Goal: Transaction & Acquisition: Purchase product/service

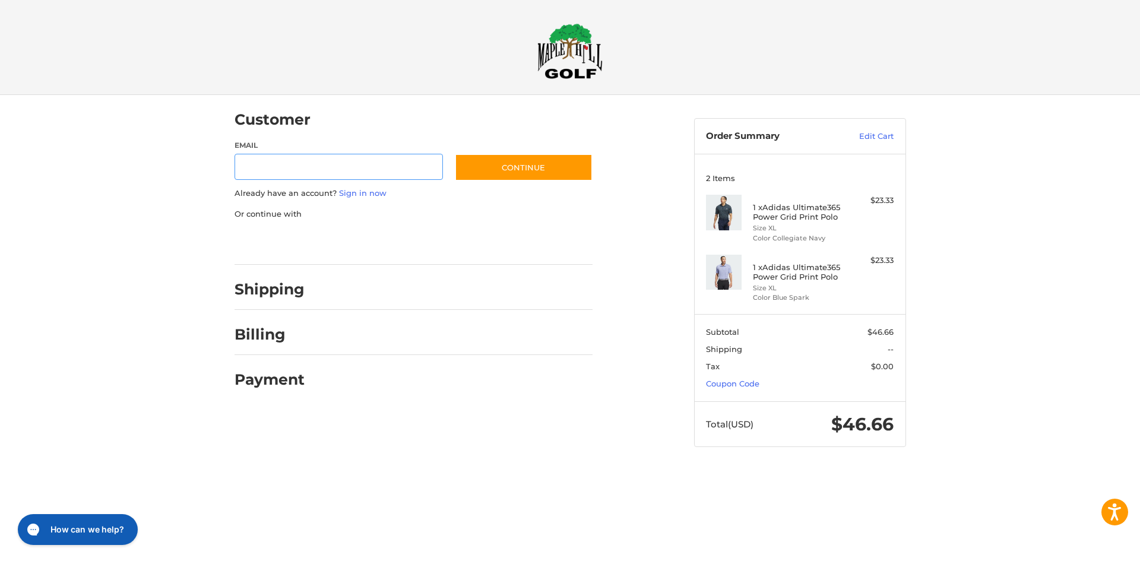
click at [256, 157] on input "Email" at bounding box center [338, 167] width 209 height 27
type input "**********"
click at [534, 166] on button "Continue" at bounding box center [524, 167] width 138 height 27
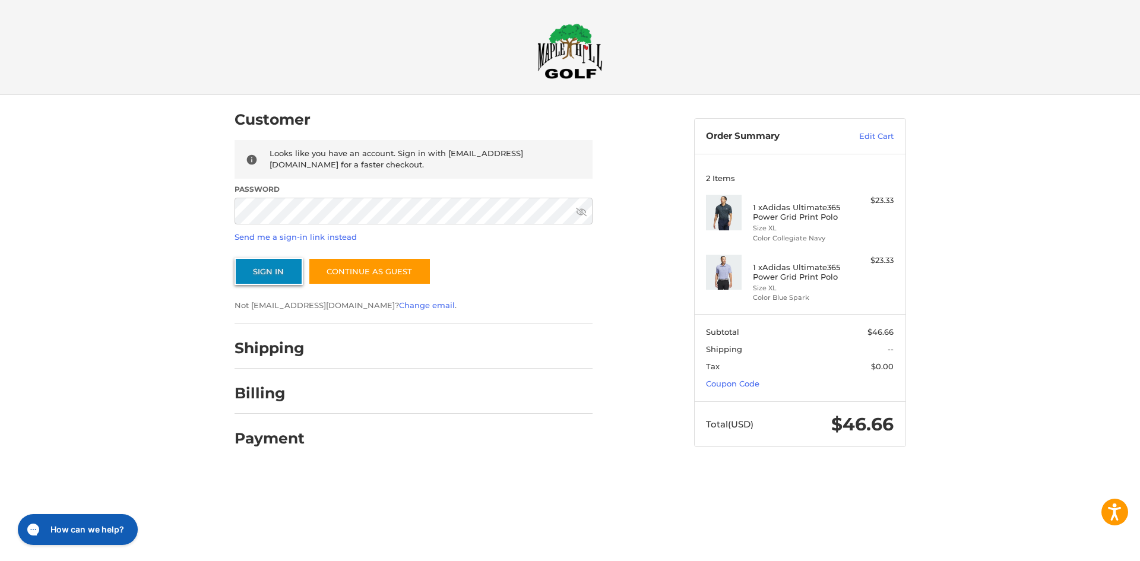
click at [276, 270] on button "Sign In" at bounding box center [268, 271] width 68 height 27
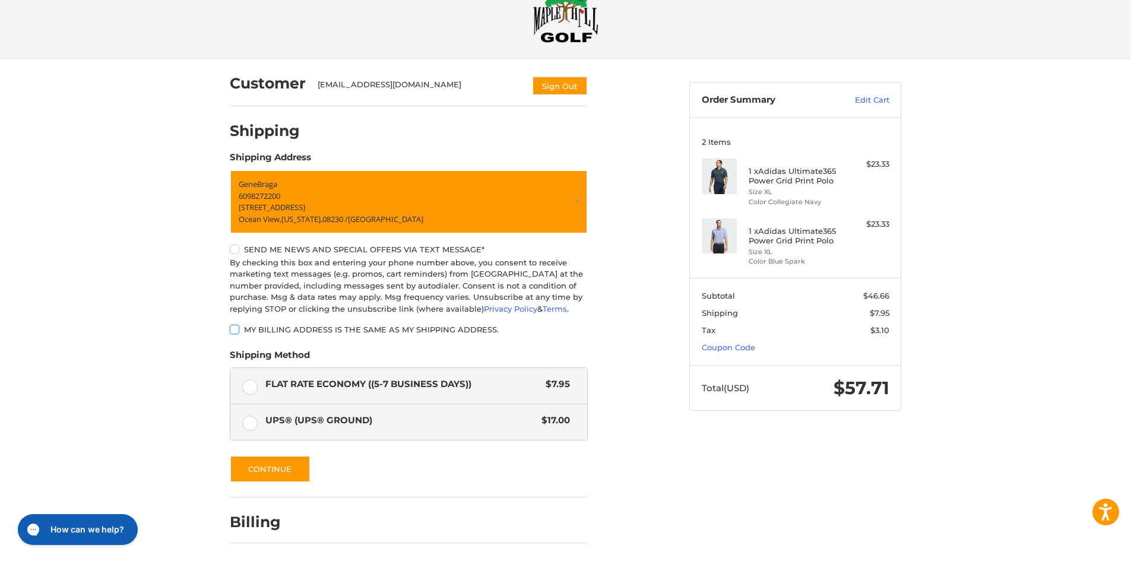
scroll to position [74, 0]
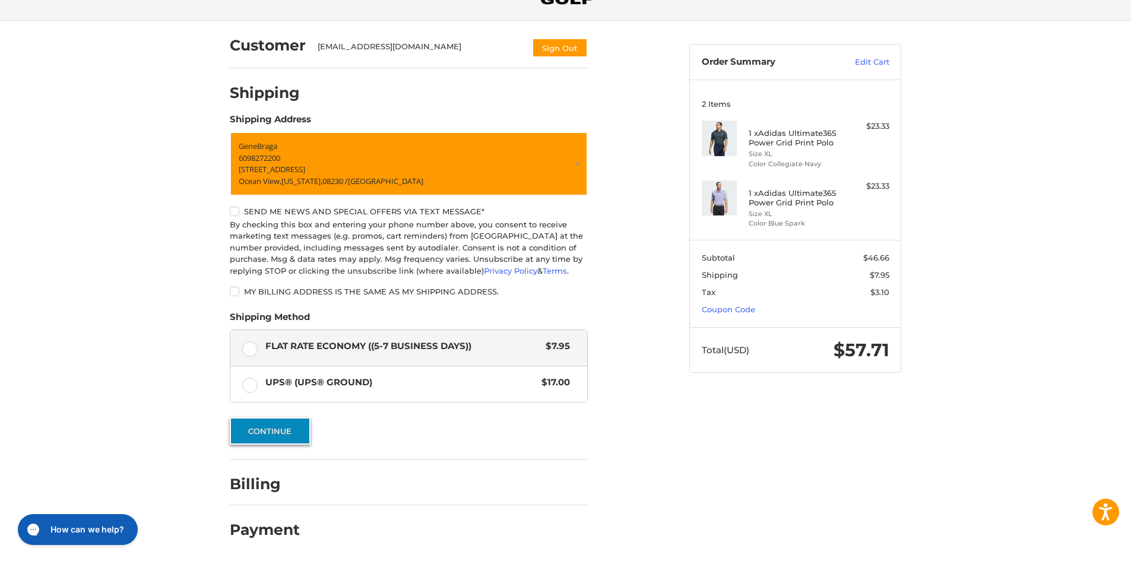
click at [268, 430] on button "Continue" at bounding box center [270, 430] width 81 height 27
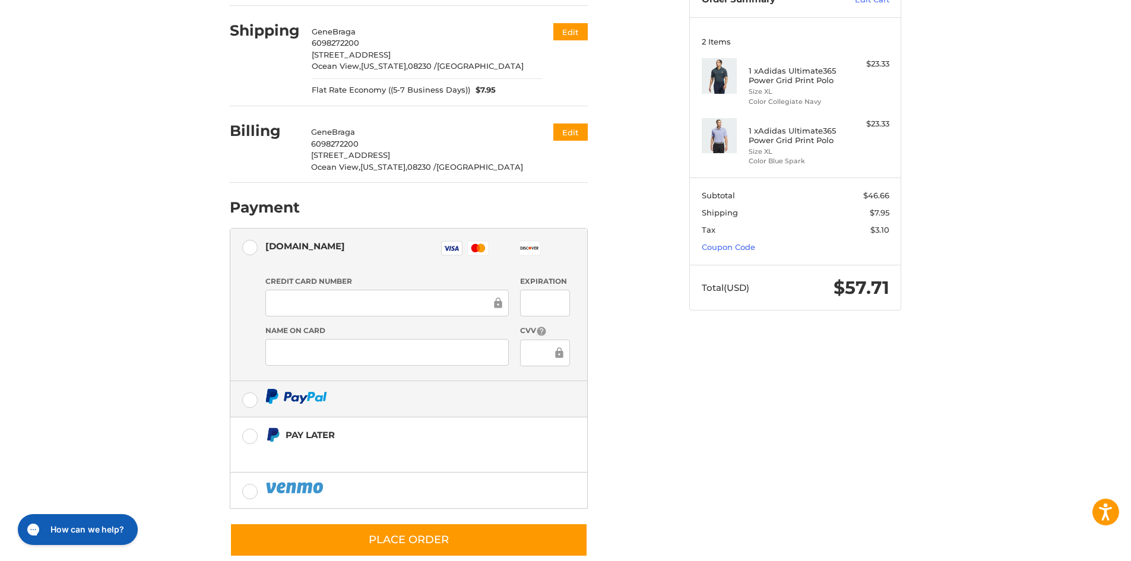
scroll to position [158, 0]
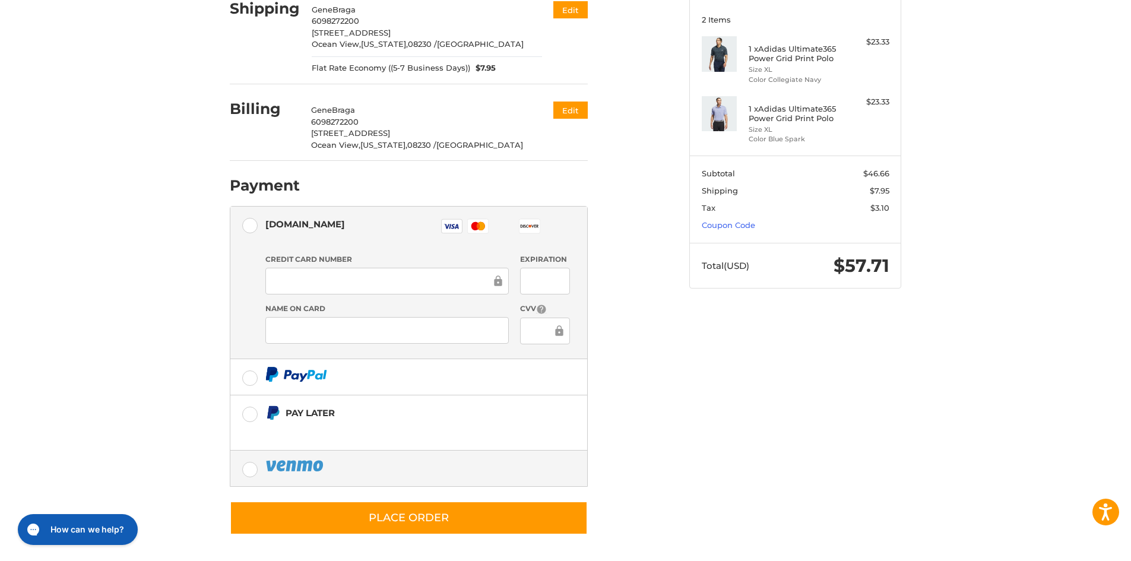
click at [248, 469] on label at bounding box center [408, 468] width 357 height 36
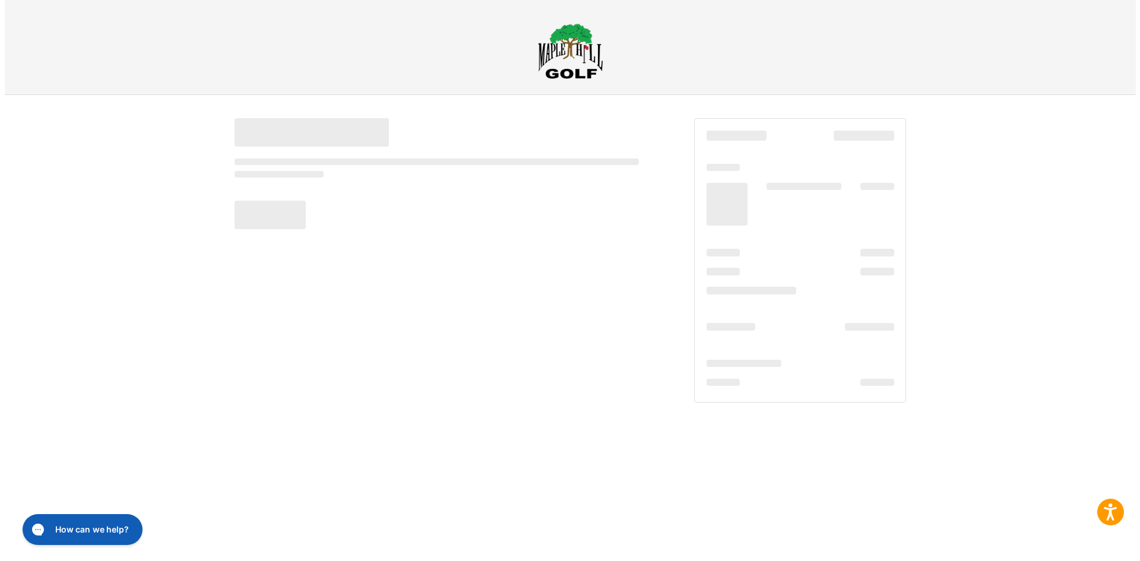
scroll to position [0, 0]
